Goal: Task Accomplishment & Management: Use online tool/utility

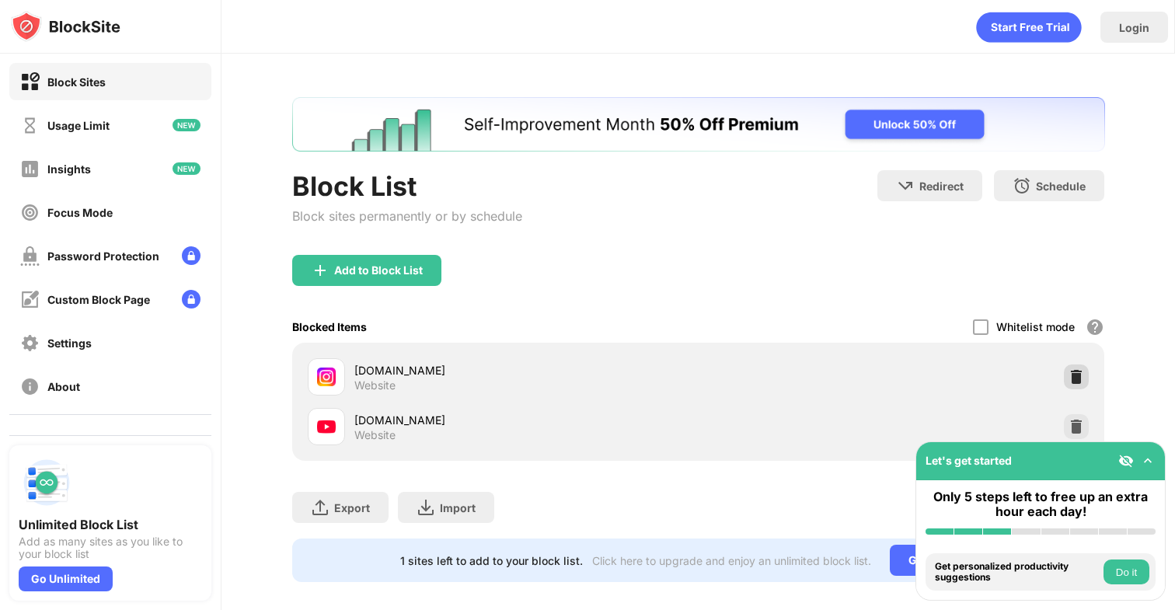
click at [1066, 376] on div at bounding box center [1076, 377] width 25 height 25
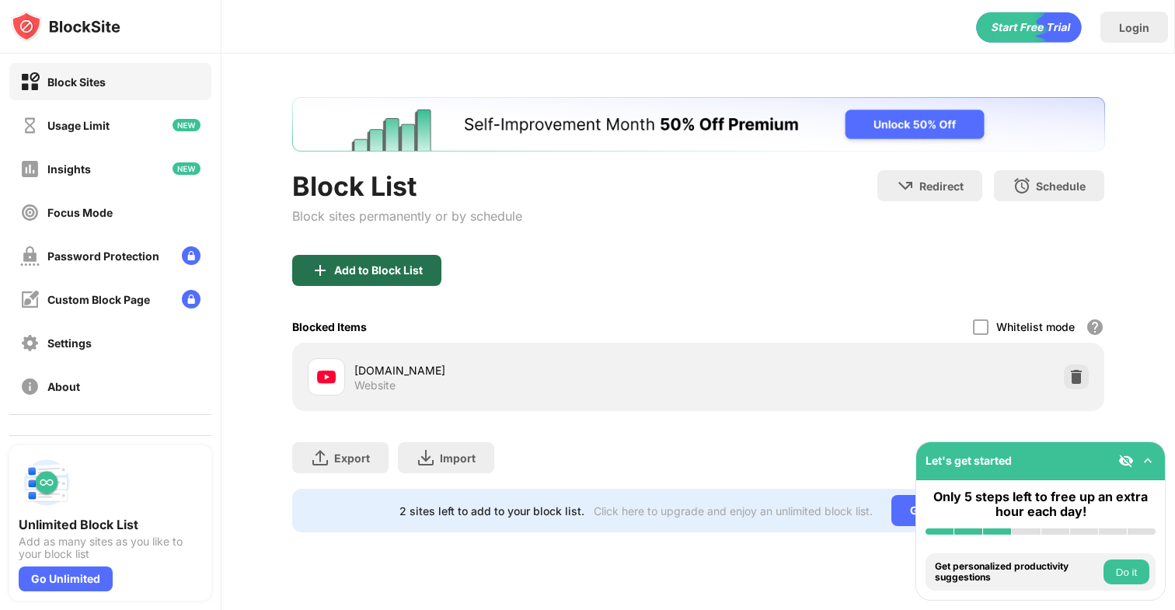
click at [357, 281] on div "Add to Block List" at bounding box center [366, 270] width 149 height 31
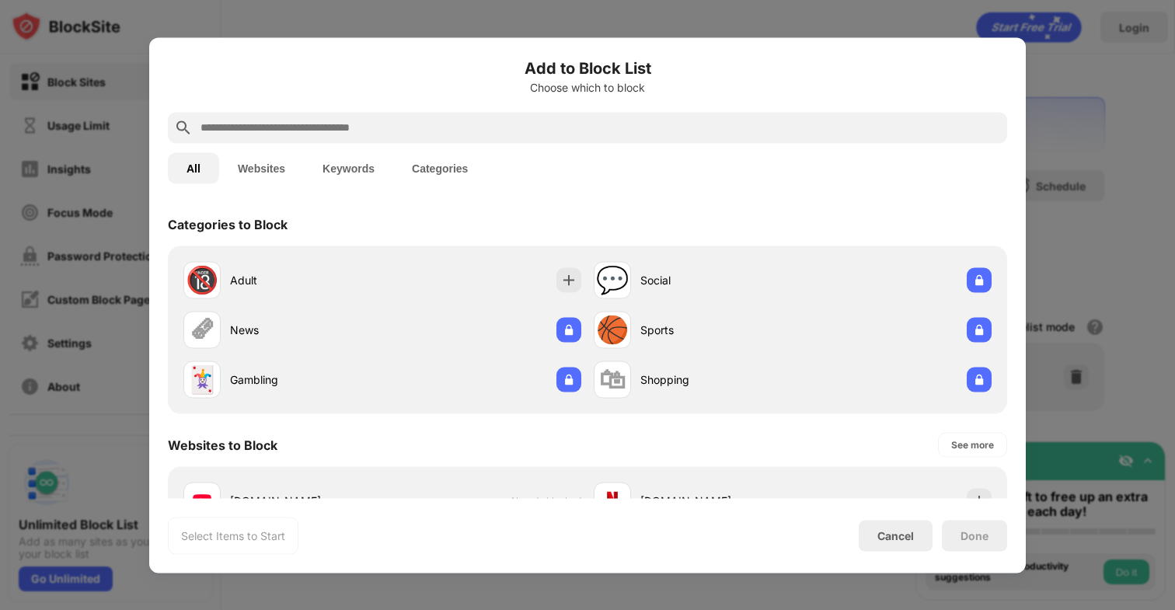
click at [462, 131] on input "text" at bounding box center [600, 127] width 802 height 19
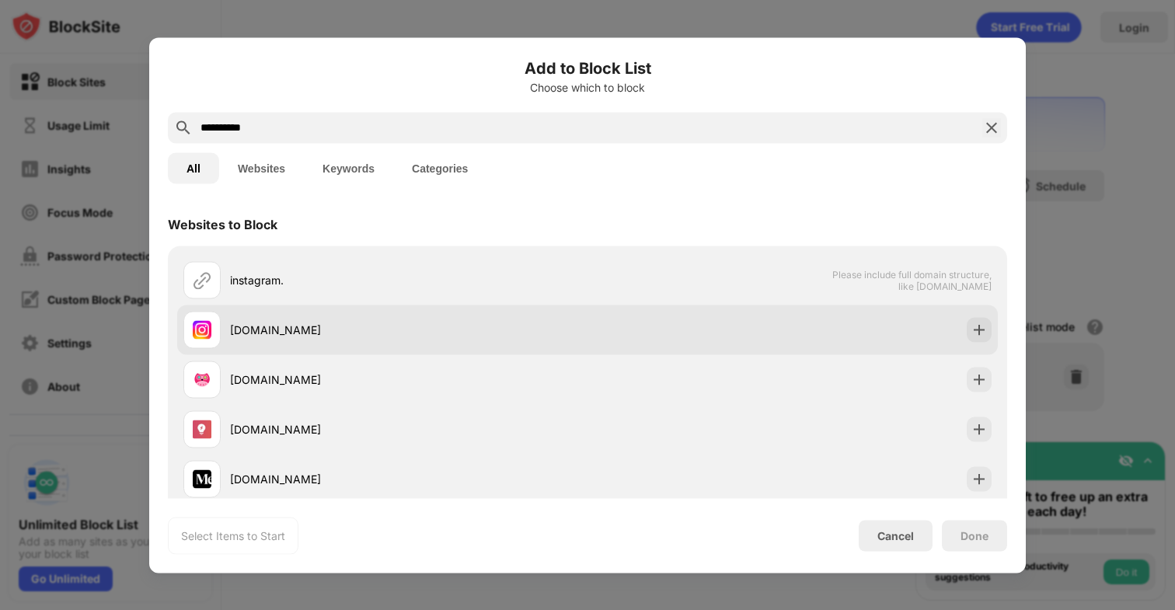
type input "**********"
click at [399, 322] on div "[DOMAIN_NAME]" at bounding box center [409, 330] width 358 height 16
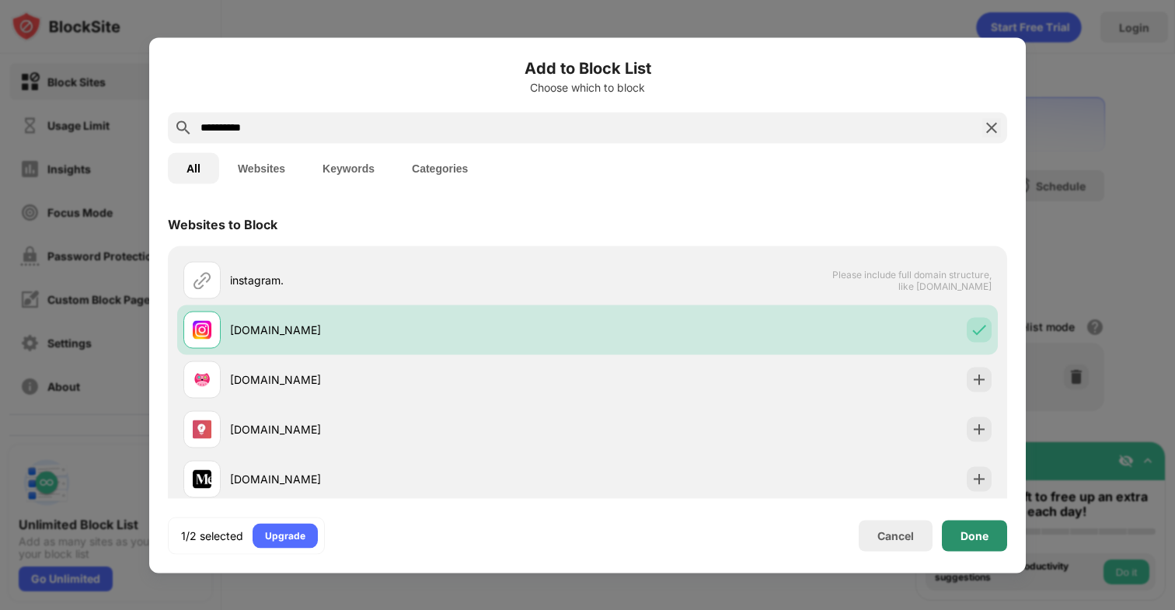
click at [980, 536] on div "Done" at bounding box center [975, 535] width 28 height 12
